Goal: Task Accomplishment & Management: Use online tool/utility

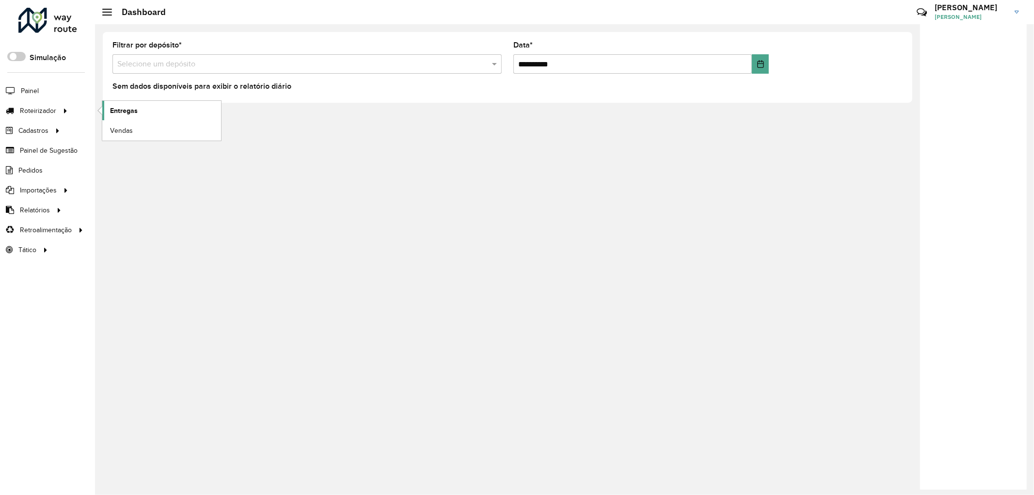
click at [120, 114] on span "Entregas" at bounding box center [124, 111] width 28 height 10
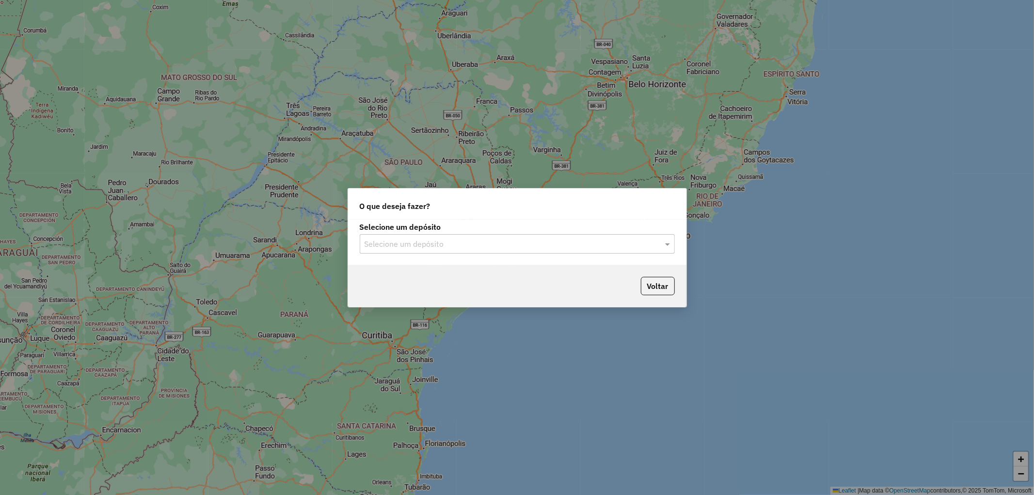
click at [460, 249] on input "text" at bounding box center [508, 245] width 286 height 12
type input "*"
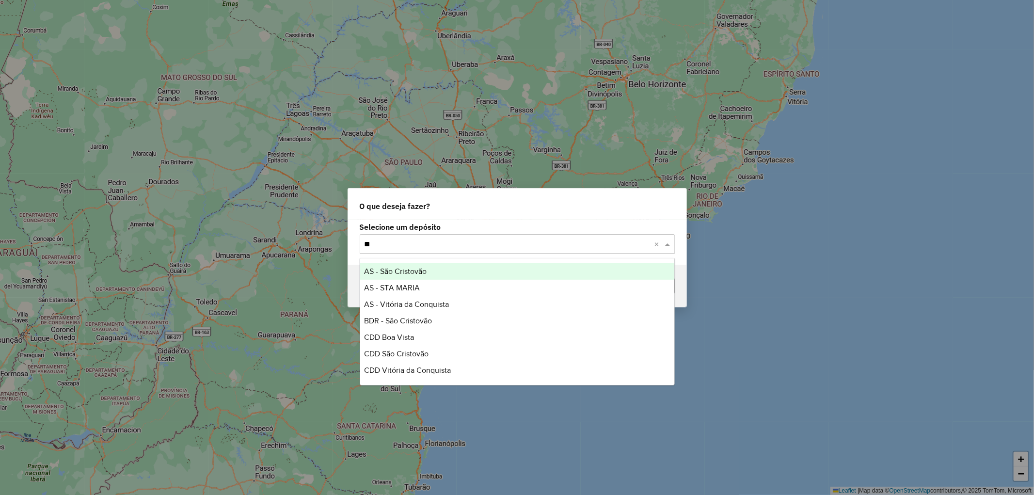
type input "*"
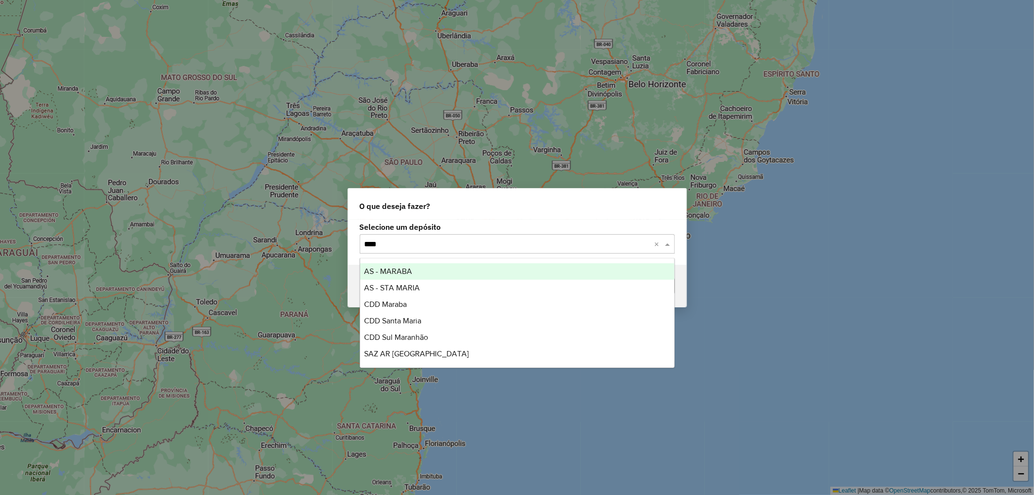
type input "*****"
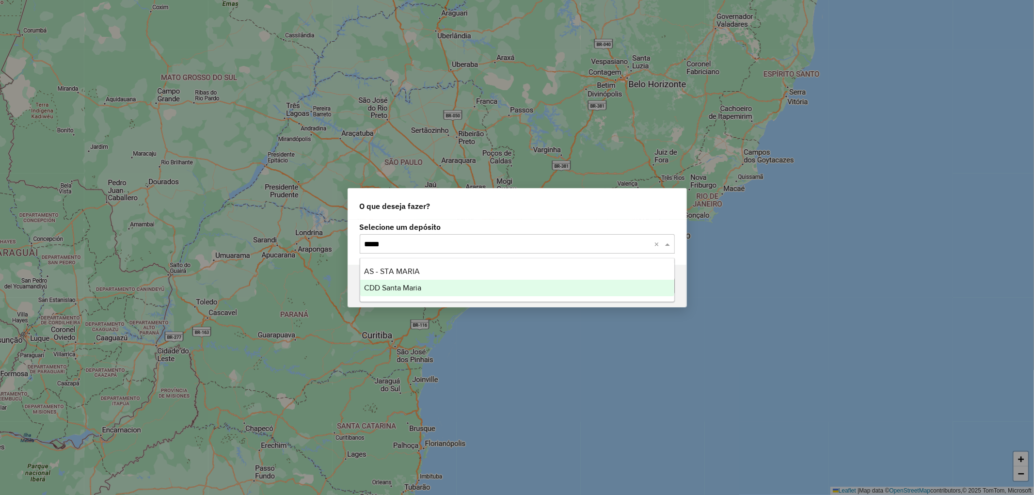
click at [433, 291] on div "CDD Santa Maria" at bounding box center [517, 288] width 314 height 16
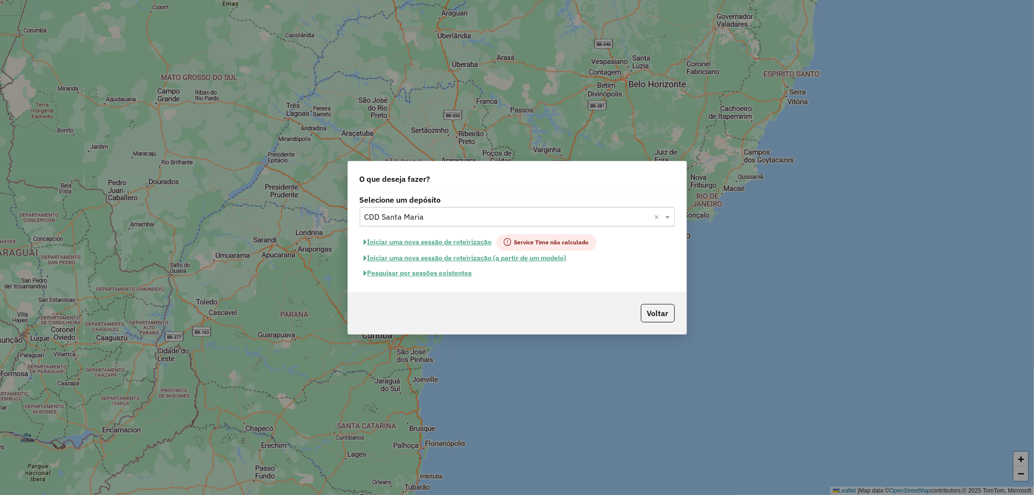
click at [399, 272] on button "Pesquisar por sessões existentes" at bounding box center [418, 273] width 117 height 15
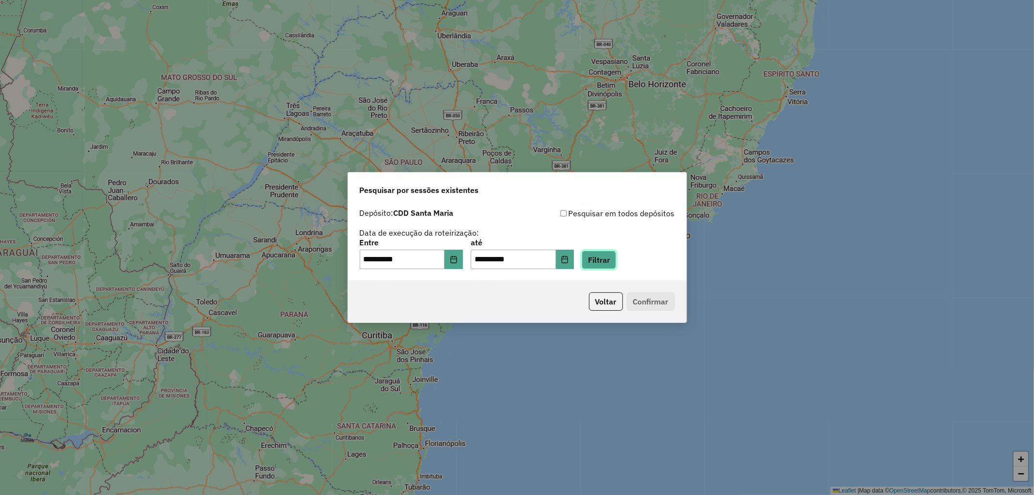
click at [607, 262] on button "Filtrar" at bounding box center [599, 260] width 34 height 18
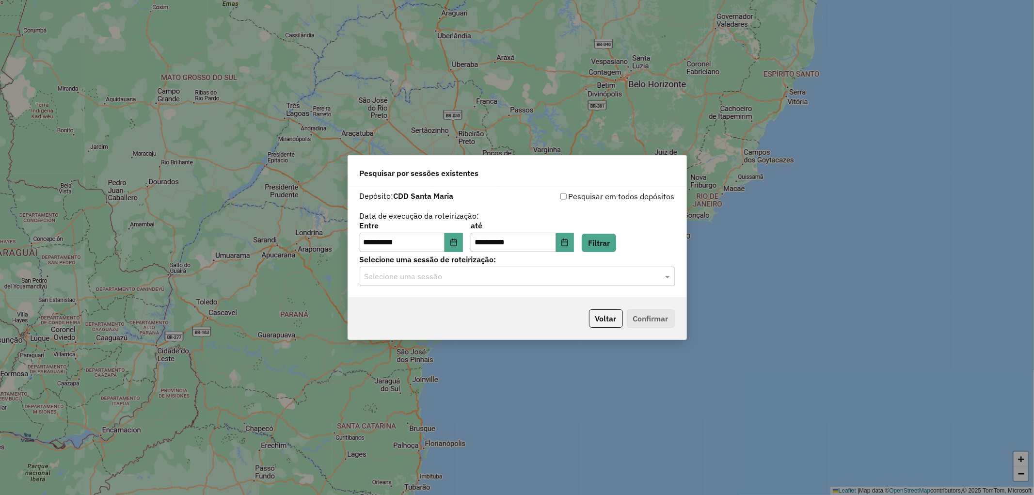
click at [458, 277] on input "text" at bounding box center [508, 277] width 286 height 12
click at [439, 304] on span "1229423 - 14/08/2025 17:15" at bounding box center [401, 304] width 75 height 8
click at [638, 323] on button "Confirmar" at bounding box center [651, 318] width 48 height 18
click at [655, 322] on button "Confirmar" at bounding box center [651, 318] width 48 height 18
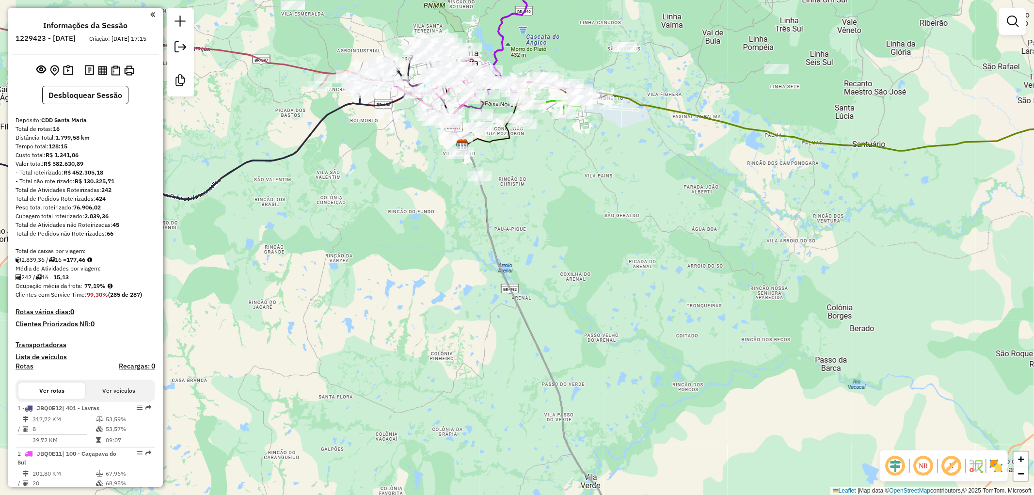
drag, startPoint x: 590, startPoint y: 212, endPoint x: 646, endPoint y: 270, distance: 80.2
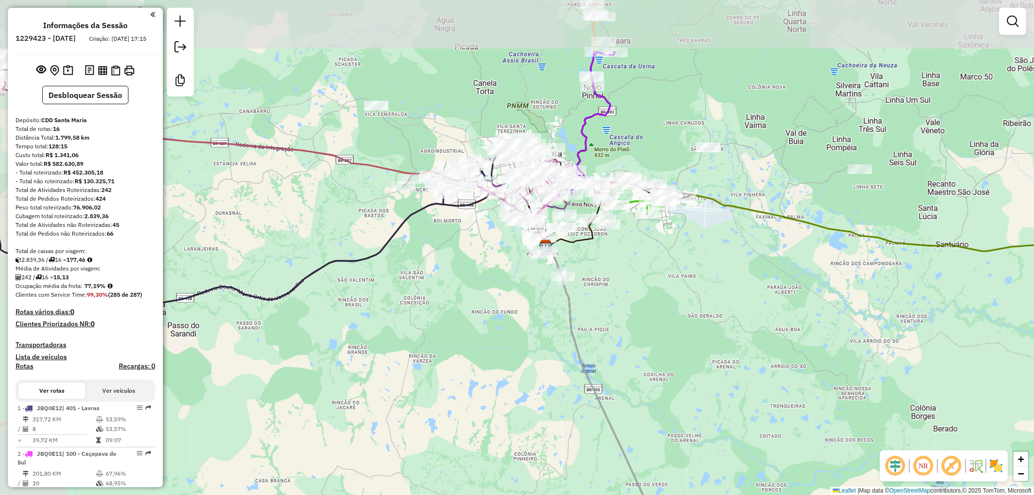
drag, startPoint x: 583, startPoint y: 216, endPoint x: 667, endPoint y: 317, distance: 130.5
click at [667, 317] on div "Janela de atendimento Grade de atendimento Capacidade Transportadoras Veículos …" at bounding box center [517, 247] width 1034 height 495
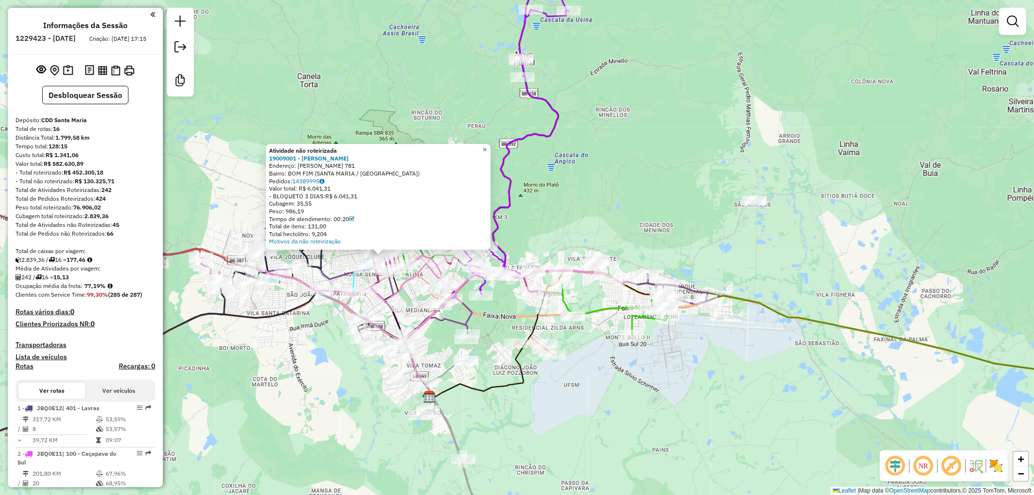
click at [487, 146] on span "×" at bounding box center [484, 149] width 4 height 8
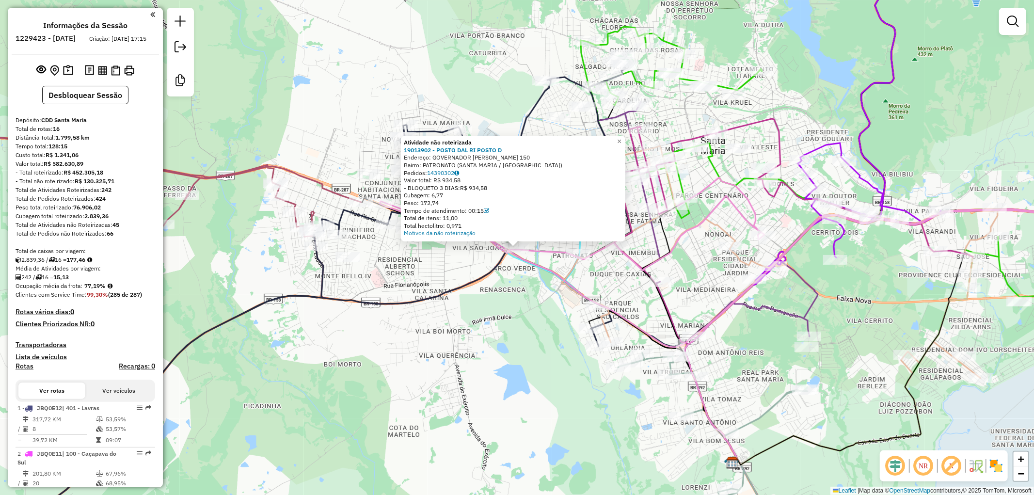
click at [511, 346] on div "Atividade não roteirizada 19013902 - POSTO DAL RI POSTO D Endereço: GOVERNADOR …" at bounding box center [517, 247] width 1034 height 495
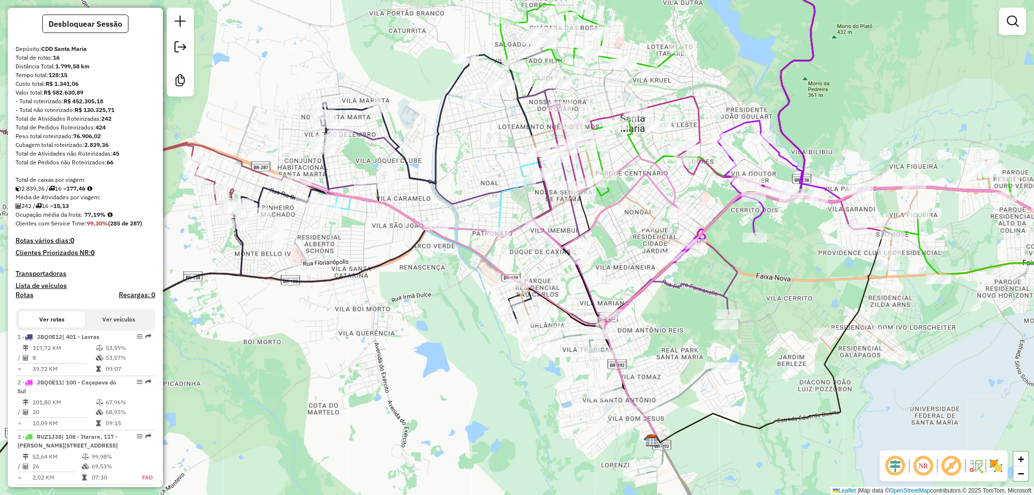
scroll to position [54, 0]
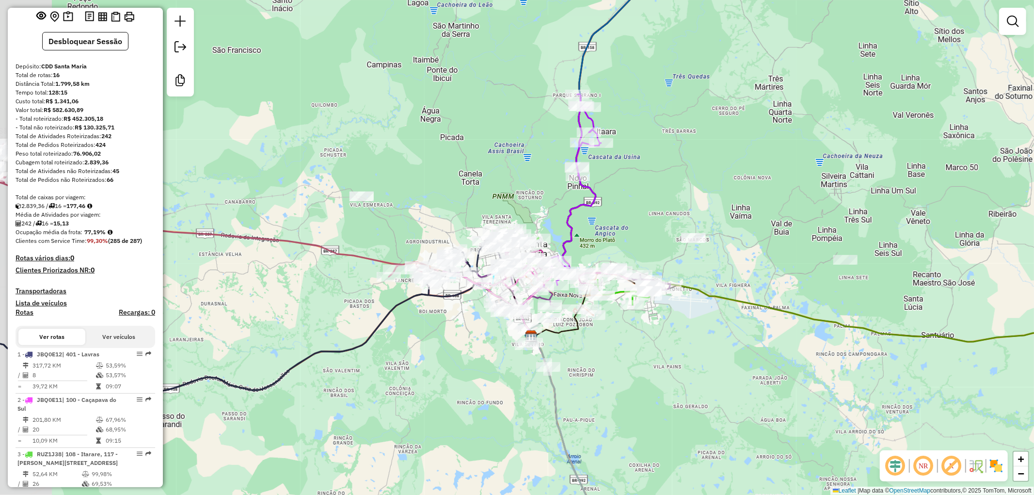
drag, startPoint x: 284, startPoint y: 237, endPoint x: 375, endPoint y: 233, distance: 91.2
click at [375, 233] on div "Janela de atendimento Grade de atendimento Capacidade Transportadoras Veículos …" at bounding box center [517, 247] width 1034 height 495
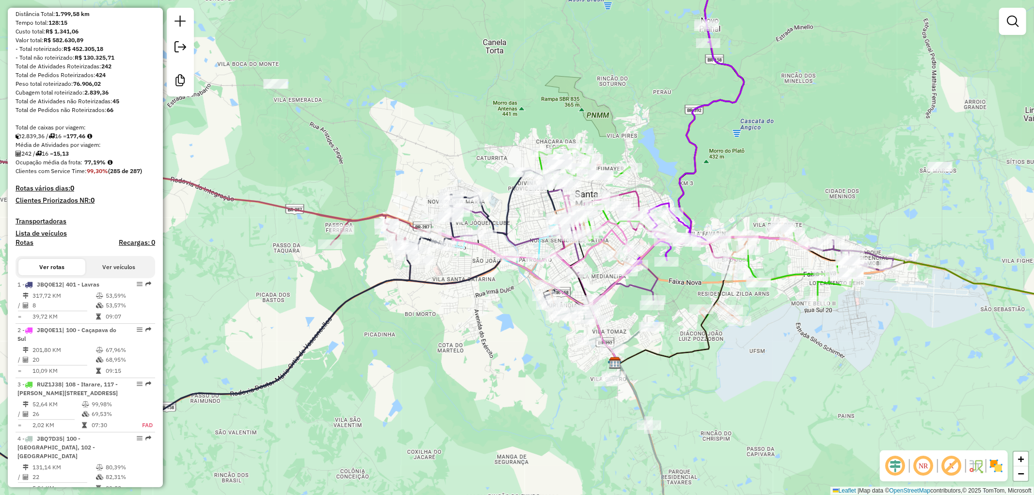
scroll to position [108, 0]
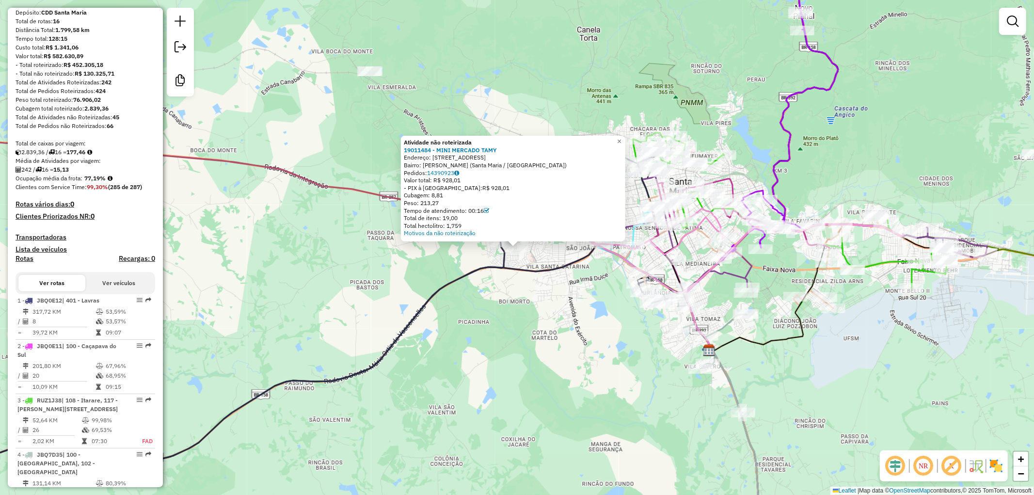
click at [319, 273] on div "Atividade não roteirizada 19011484 - MINI MERCADO TAMY Endereço: Rua Vitória, 8…" at bounding box center [517, 247] width 1034 height 495
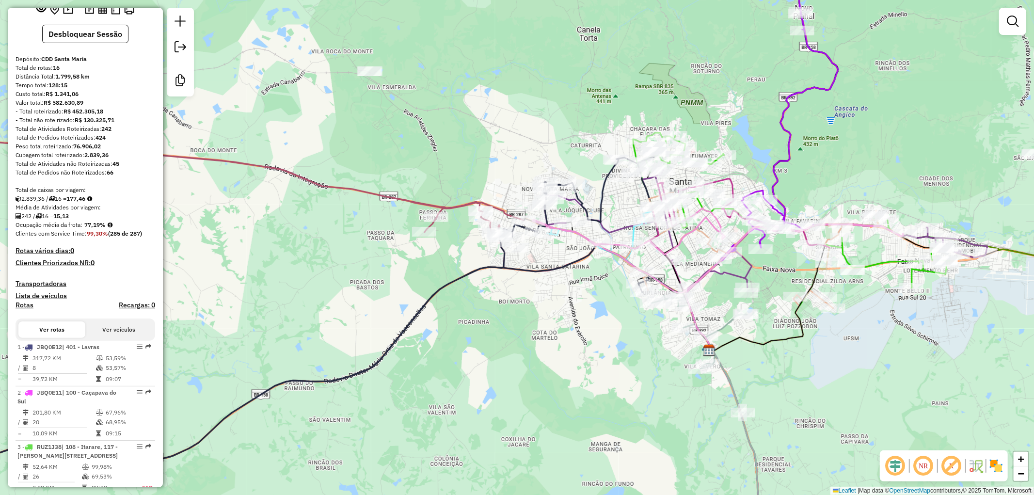
scroll to position [0, 0]
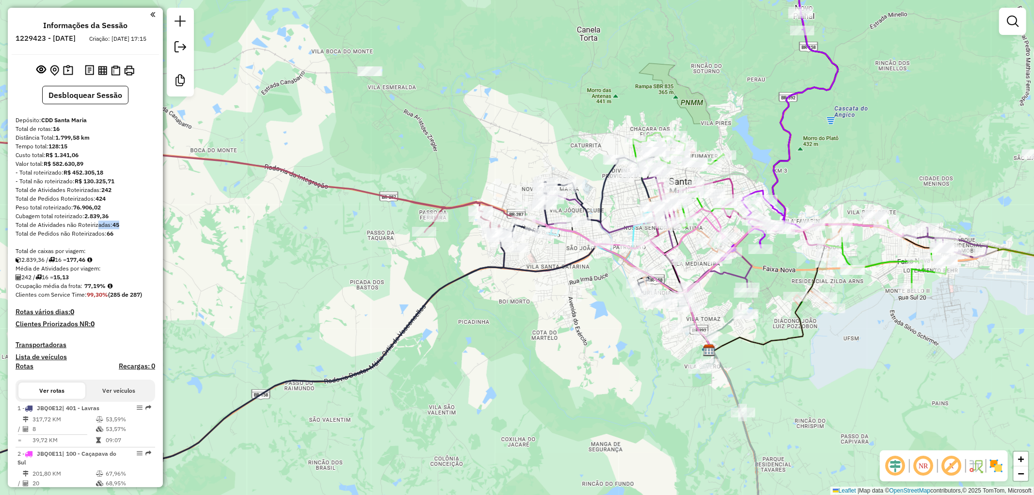
drag, startPoint x: 116, startPoint y: 234, endPoint x: 95, endPoint y: 229, distance: 22.3
click at [95, 229] on div "Total de Atividades não Roteirizadas: 45" at bounding box center [86, 225] width 140 height 9
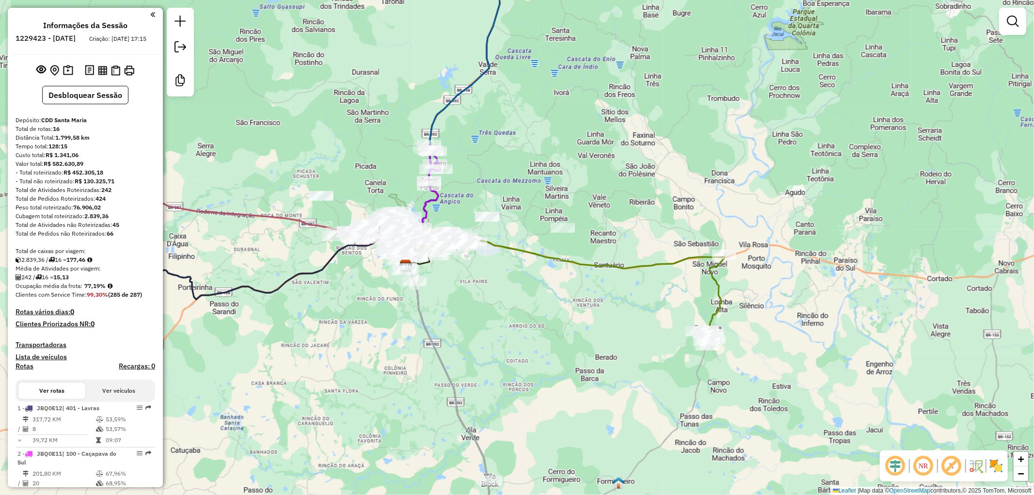
drag, startPoint x: 532, startPoint y: 199, endPoint x: 592, endPoint y: 201, distance: 60.1
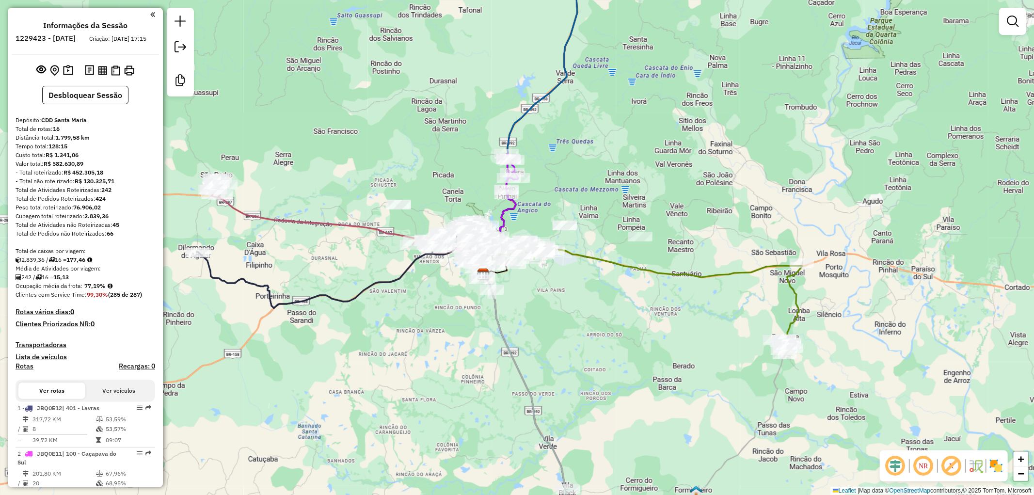
drag, startPoint x: 560, startPoint y: 181, endPoint x: 638, endPoint y: 190, distance: 78.1
click at [638, 190] on div "Janela de atendimento Grade de atendimento Capacidade Transportadoras Veículos …" at bounding box center [517, 247] width 1034 height 495
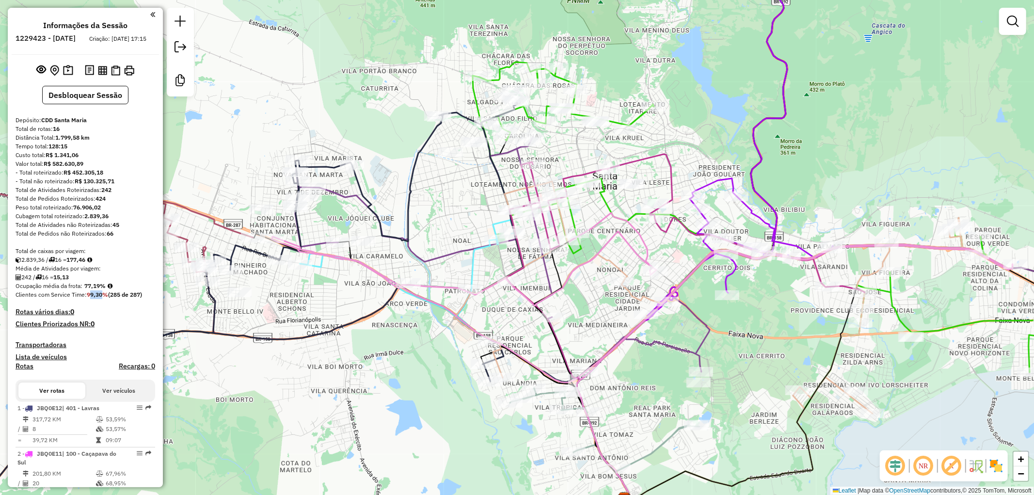
drag, startPoint x: 91, startPoint y: 303, endPoint x: 99, endPoint y: 303, distance: 8.2
click at [99, 298] on strong "99,30%" at bounding box center [97, 294] width 21 height 7
drag, startPoint x: 86, startPoint y: 294, endPoint x: 101, endPoint y: 296, distance: 14.7
click at [101, 289] on strong "77,19%" at bounding box center [94, 285] width 21 height 7
